Goal: Transaction & Acquisition: Purchase product/service

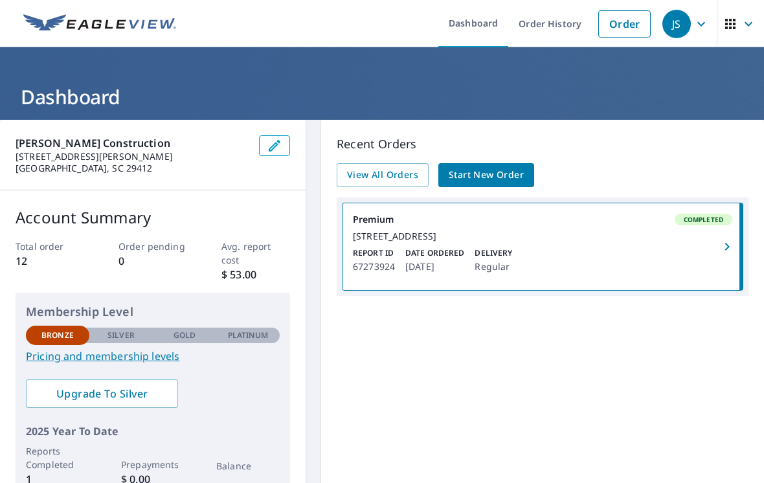
click at [495, 172] on span "Start New Order" at bounding box center [486, 175] width 75 height 16
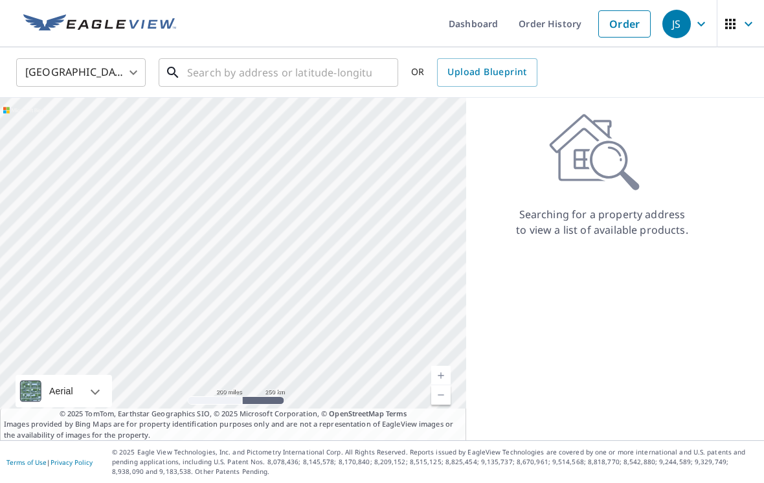
click at [315, 73] on input "text" at bounding box center [279, 72] width 185 height 36
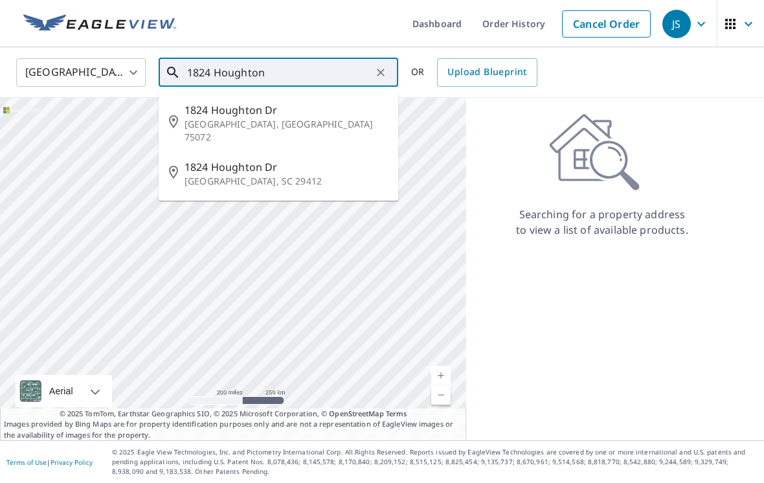
click at [245, 152] on li "[STREET_ADDRESS][PERSON_NAME]" at bounding box center [279, 174] width 240 height 44
type input "[STREET_ADDRESS][PERSON_NAME]"
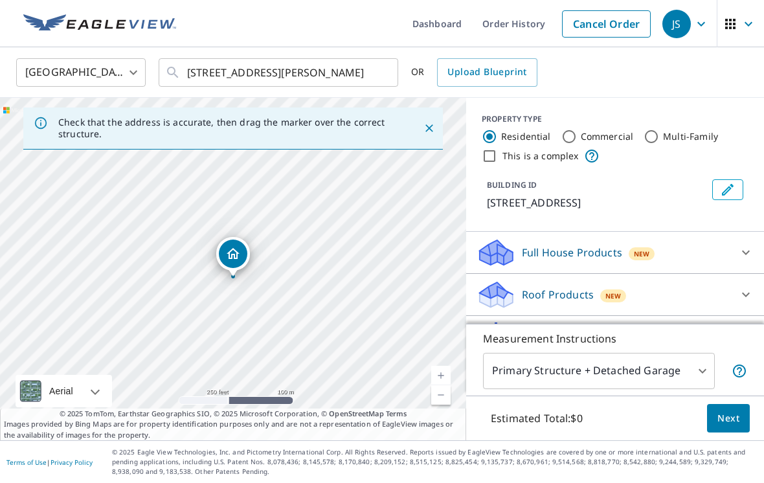
click at [726, 189] on icon "Edit building 1" at bounding box center [728, 190] width 16 height 16
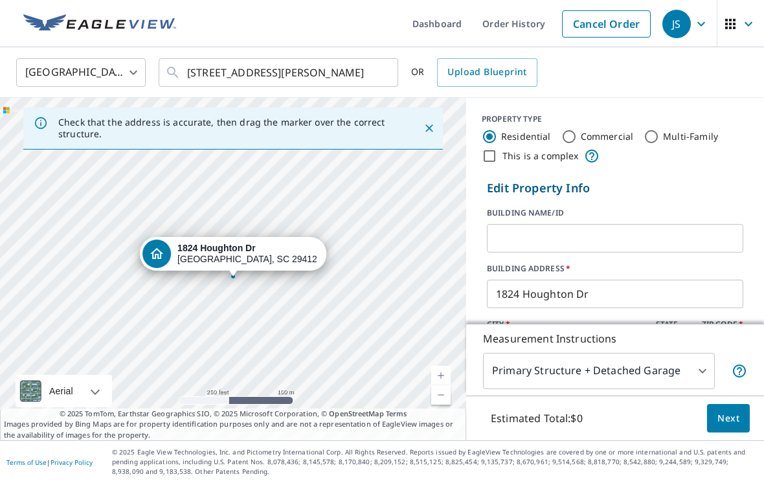
click at [725, 427] on span "Next" at bounding box center [728, 418] width 22 height 16
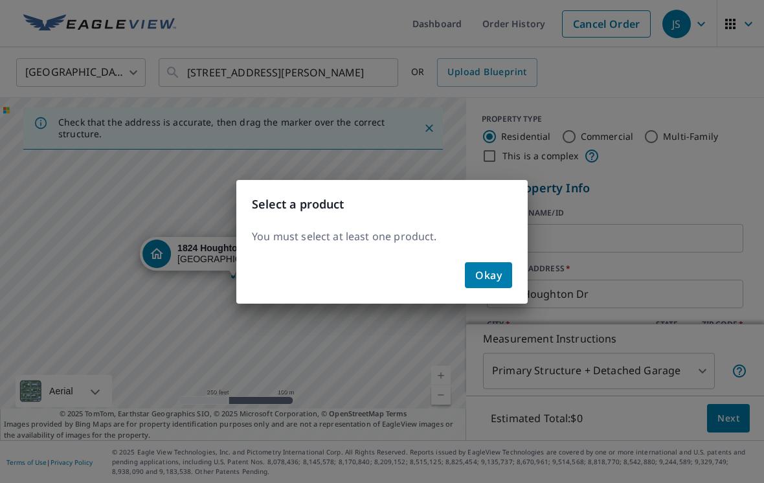
click at [488, 275] on span "Okay" at bounding box center [488, 275] width 27 height 18
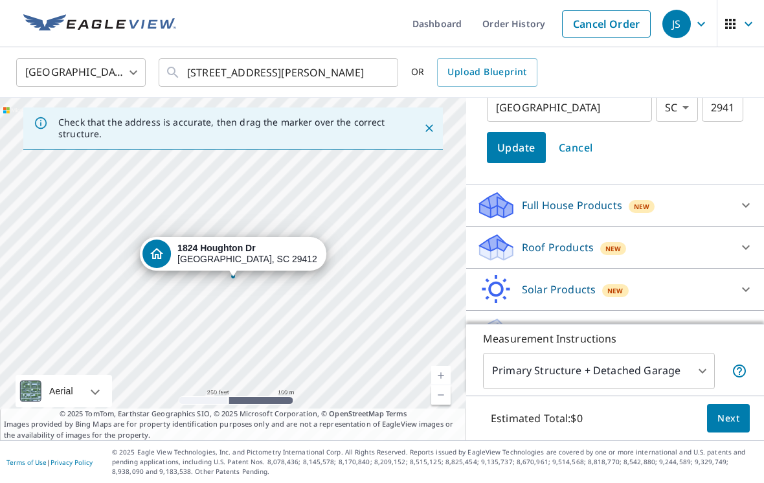
scroll to position [243, 0]
click at [740, 247] on icon at bounding box center [746, 246] width 16 height 16
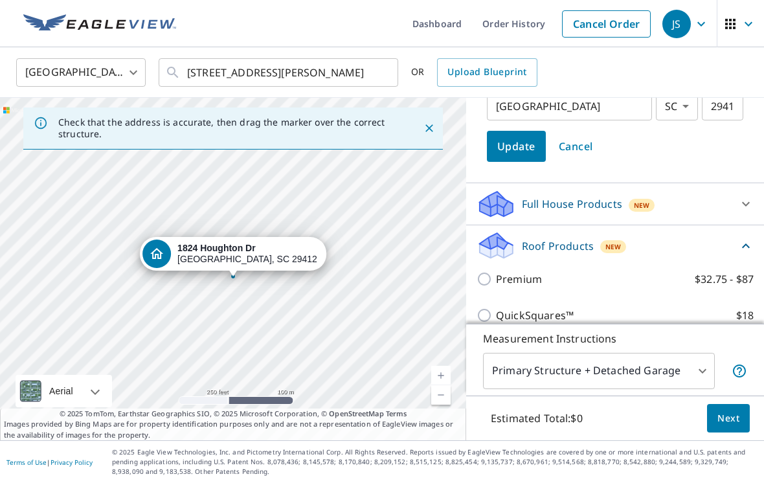
click at [485, 283] on input "Premium $32.75 - $87" at bounding box center [486, 279] width 19 height 16
checkbox input "true"
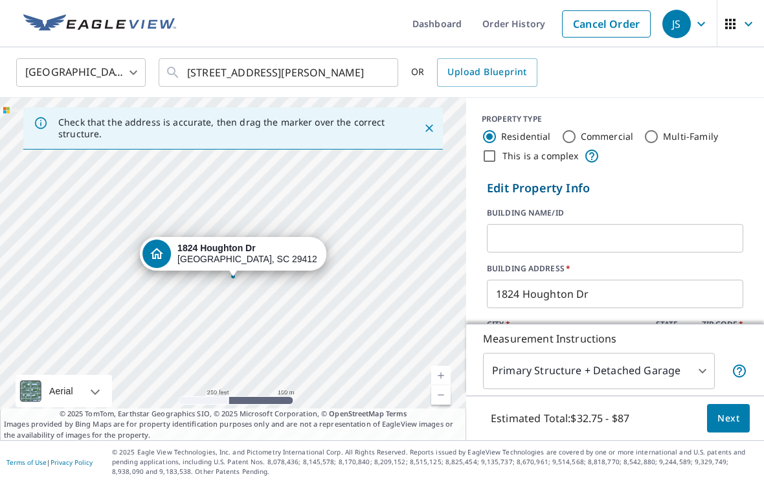
scroll to position [0, 0]
click at [495, 73] on span "Upload Blueprint" at bounding box center [486, 72] width 79 height 16
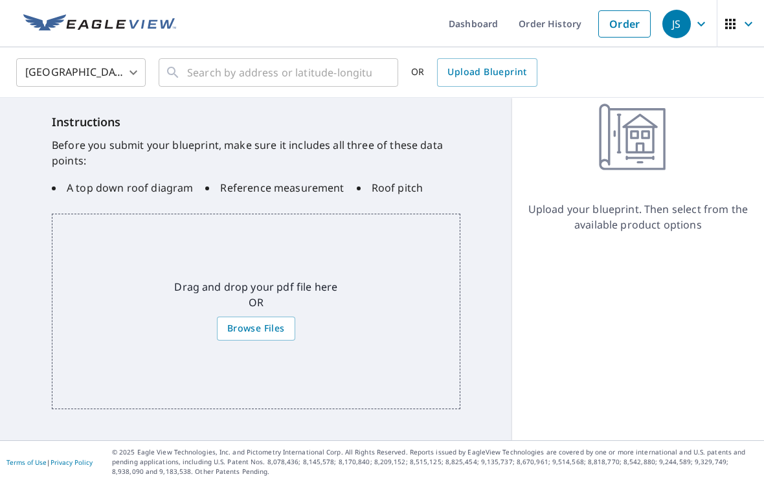
click at [620, 31] on link "Order" at bounding box center [624, 23] width 52 height 27
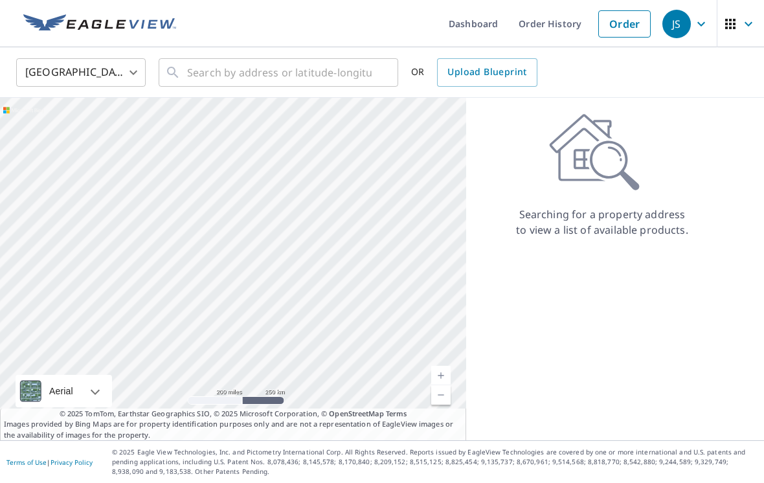
click at [493, 85] on link "Upload Blueprint" at bounding box center [487, 72] width 100 height 28
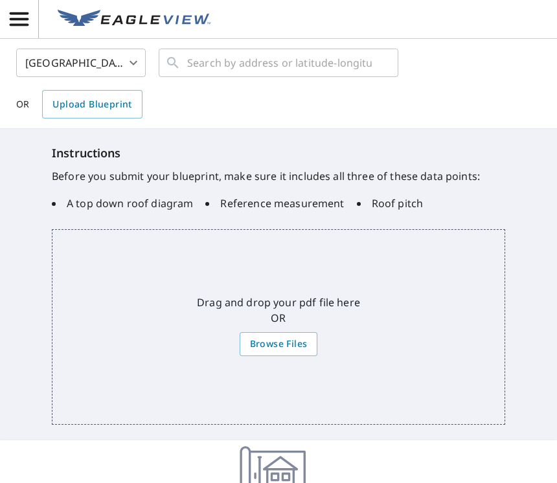
click at [128, 202] on li "A top down roof diagram" at bounding box center [122, 204] width 141 height 16
click at [116, 212] on ul "A top down roof diagram Reference measurement Roof pitch" at bounding box center [278, 203] width 453 height 26
click at [116, 211] on ul "A top down roof diagram Reference measurement Roof pitch" at bounding box center [278, 203] width 453 height 26
click at [274, 350] on span "Browse Files" at bounding box center [279, 344] width 58 height 16
click at [0, 0] on input "Browse Files" at bounding box center [0, 0] width 0 height 0
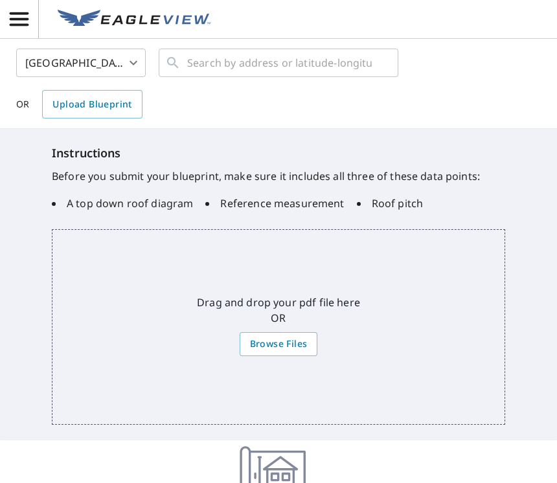
click at [506, 136] on div "Instructions Before you submit your blueprint, make sure it includes all three …" at bounding box center [278, 284] width 557 height 311
click at [508, 71] on div "United States [GEOGRAPHIC_DATA] ​ ​ OR Upload Blueprint" at bounding box center [273, 84] width 535 height 70
